Goal: Task Accomplishment & Management: Use online tool/utility

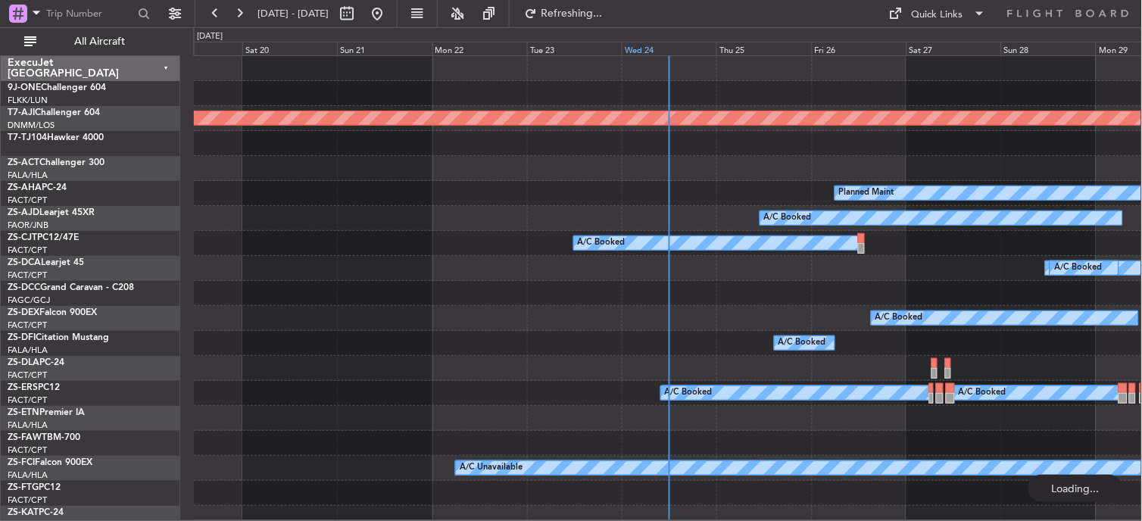
click at [649, 53] on div "Wed 24" at bounding box center [669, 49] width 95 height 14
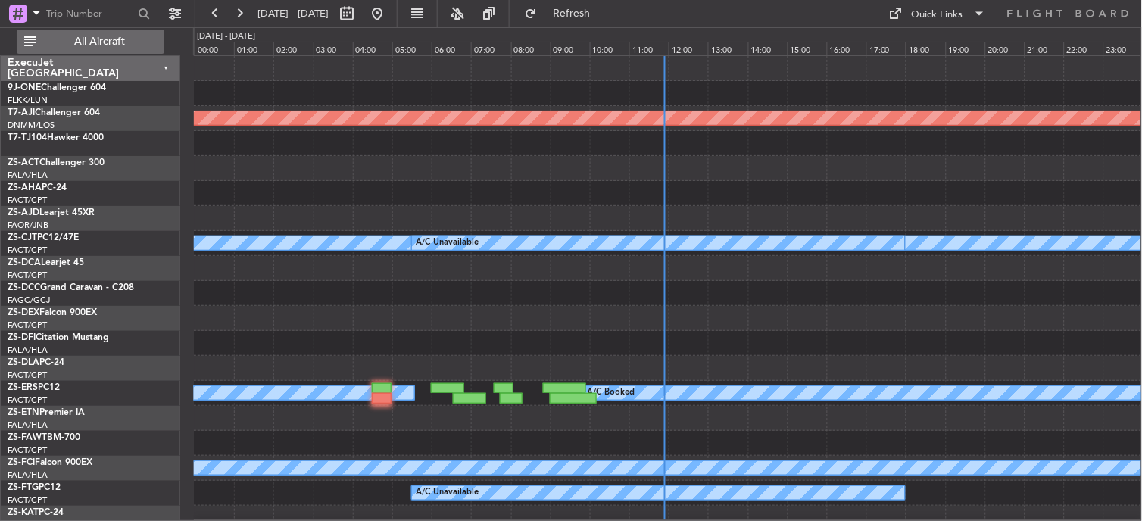
click at [94, 43] on span "All Aircraft" at bounding box center [99, 41] width 120 height 11
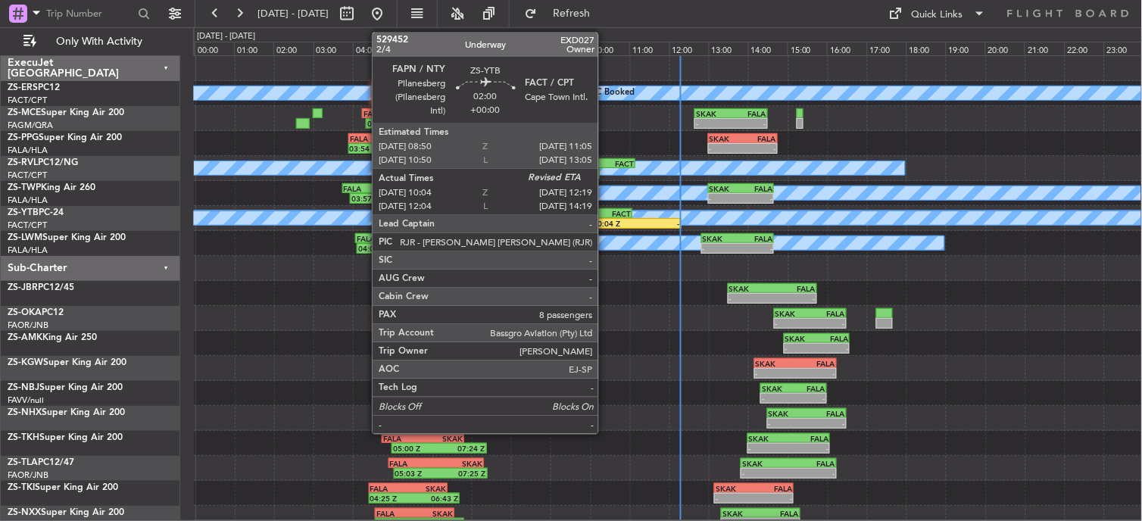
click at [606, 215] on div "FACT" at bounding box center [609, 213] width 43 height 9
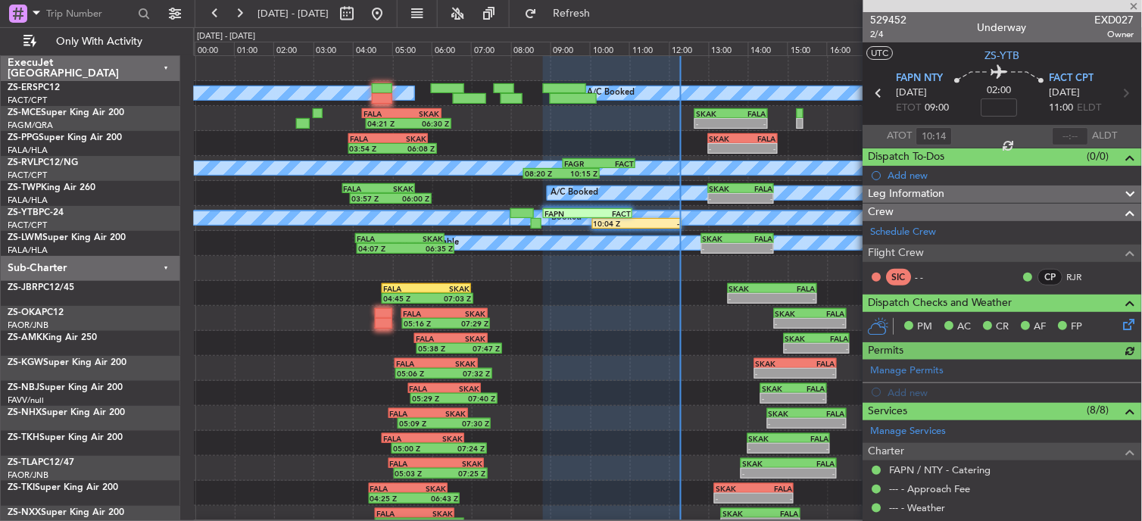
click at [1074, 138] on div at bounding box center [1071, 136] width 36 height 18
click at [1076, 136] on input "text" at bounding box center [1071, 136] width 36 height 18
type input "12:15"
